Goal: Information Seeking & Learning: Find specific fact

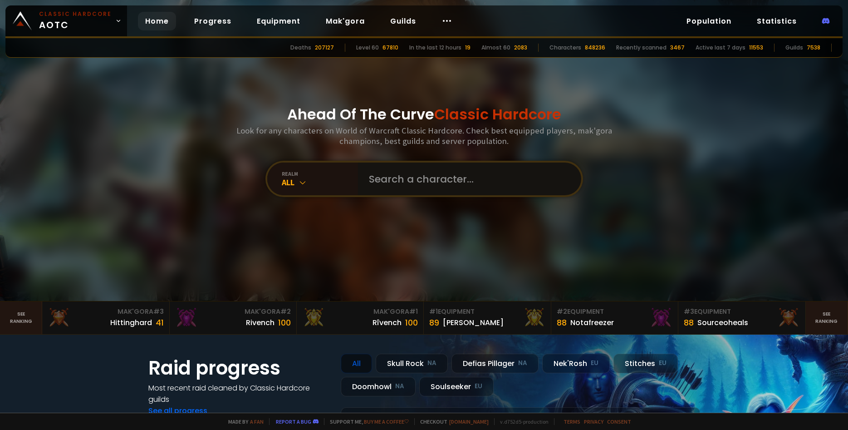
click at [453, 178] on input "text" at bounding box center [466, 178] width 207 height 33
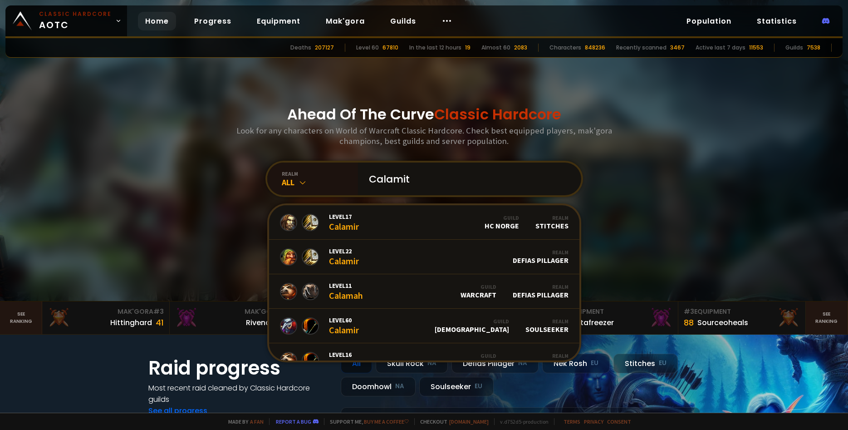
type input "Calamity"
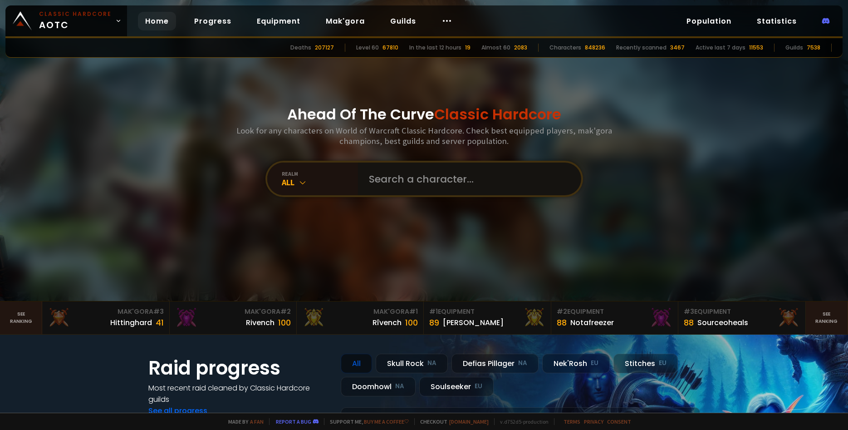
click at [524, 188] on input "text" at bounding box center [466, 178] width 207 height 33
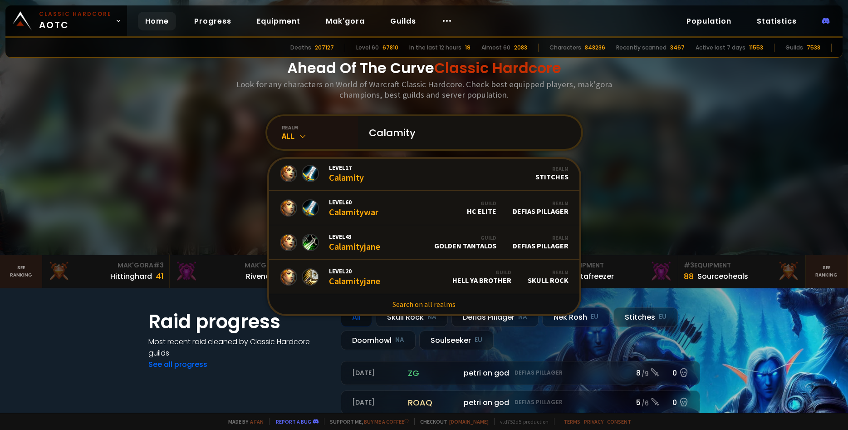
scroll to position [54, 0]
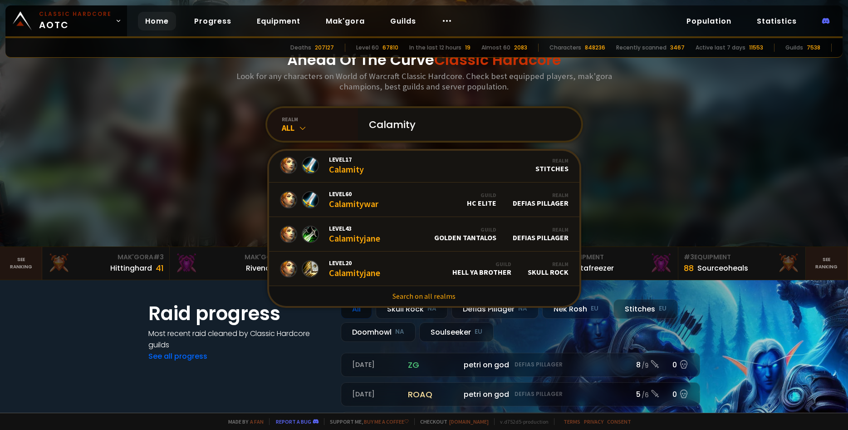
type input "Calamity"
click at [487, 290] on link "Search on all realms" at bounding box center [424, 296] width 310 height 20
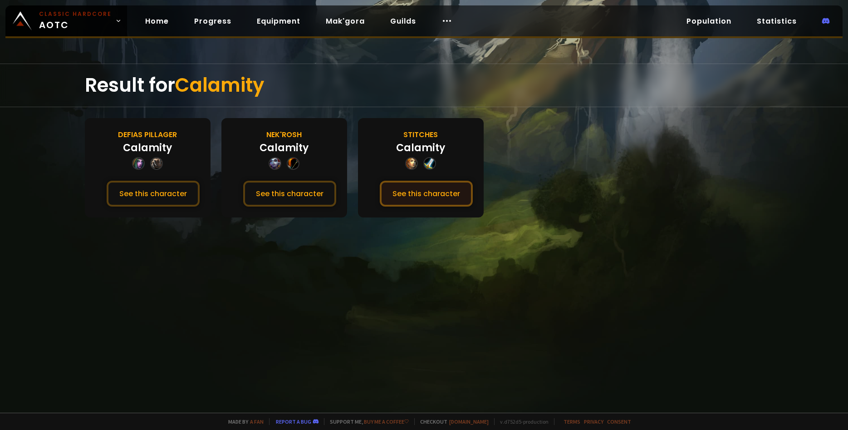
click at [416, 195] on button "See this character" at bounding box center [426, 194] width 93 height 26
click at [380, 181] on button "See this character" at bounding box center [426, 194] width 93 height 26
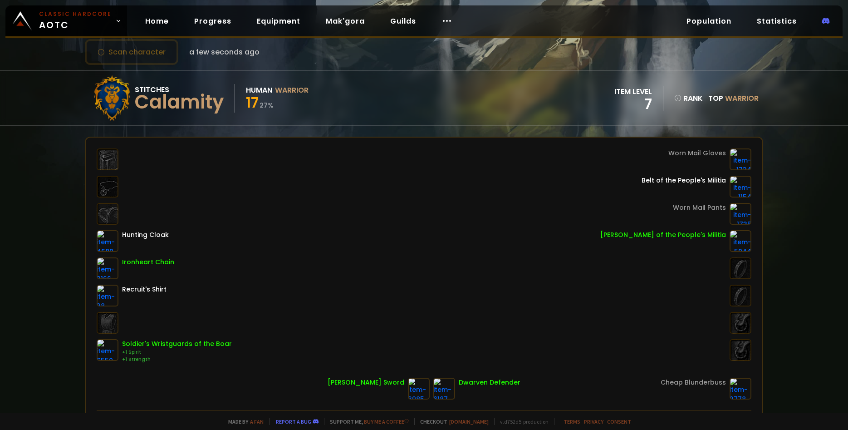
scroll to position [63, 0]
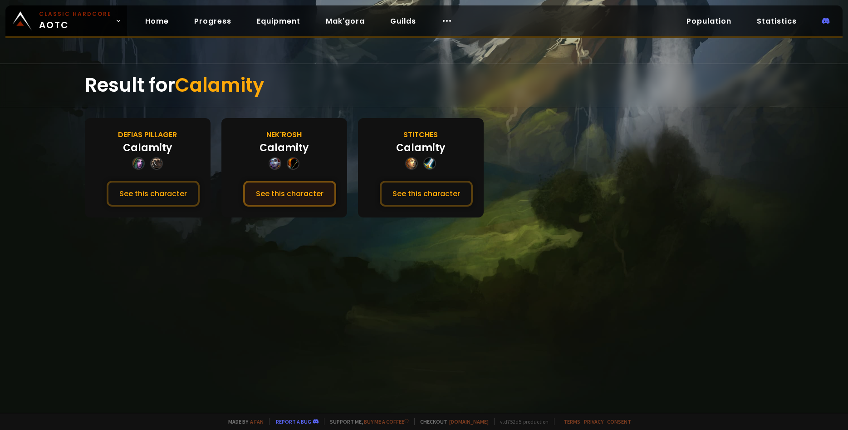
click at [304, 188] on button "See this character" at bounding box center [289, 194] width 93 height 26
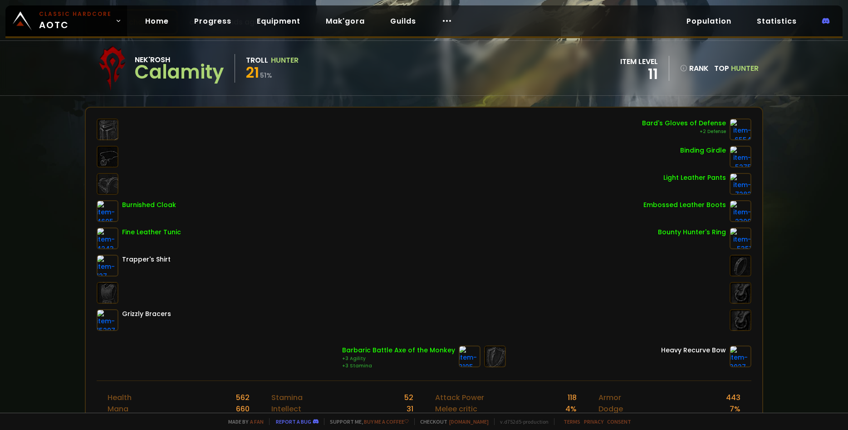
scroll to position [63, 0]
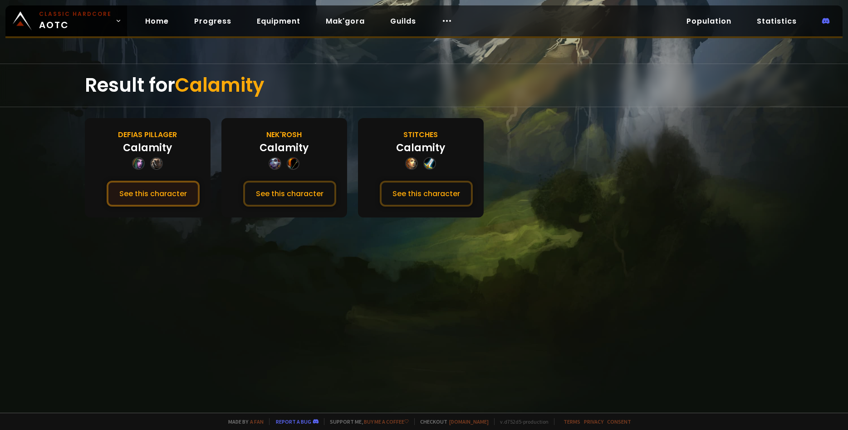
click at [157, 191] on button "See this character" at bounding box center [153, 194] width 93 height 26
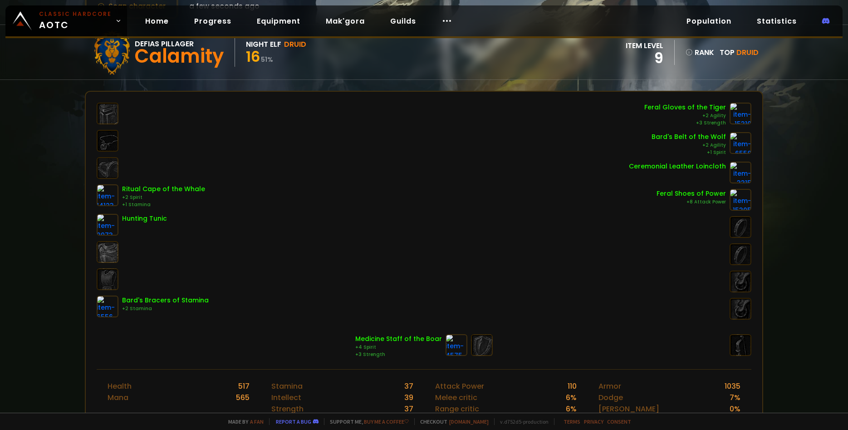
scroll to position [63, 0]
